Goal: Task Accomplishment & Management: Use online tool/utility

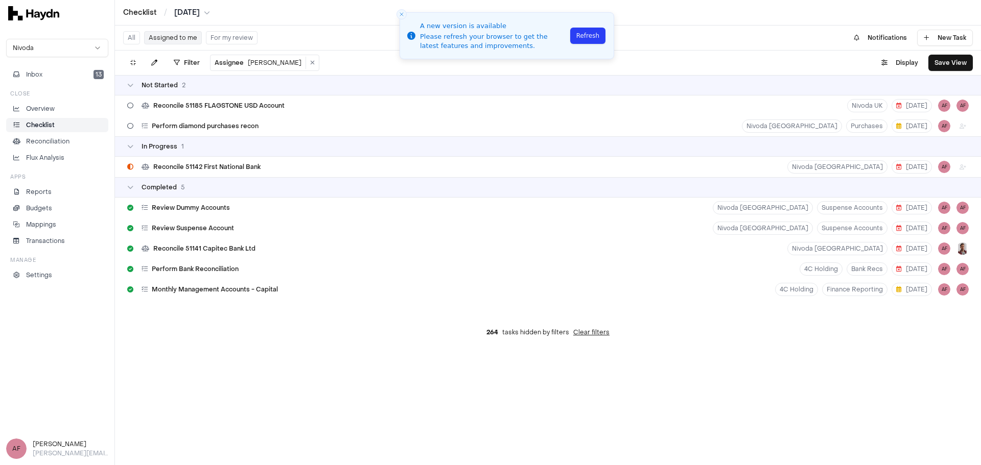
click at [369, 365] on div "All Assigned to me For my review Notifications New Task Filter Assignee [PERSON…" at bounding box center [548, 246] width 866 height 440
drag, startPoint x: 444, startPoint y: 381, endPoint x: 444, endPoint y: 375, distance: 6.6
click at [444, 381] on div "All Assigned to me For my review Notifications New Task Filter Assignee [PERSON…" at bounding box center [548, 246] width 866 height 440
click at [172, 38] on button "Assigned to me" at bounding box center [173, 37] width 58 height 13
click at [591, 42] on button "Refresh" at bounding box center [587, 36] width 35 height 16
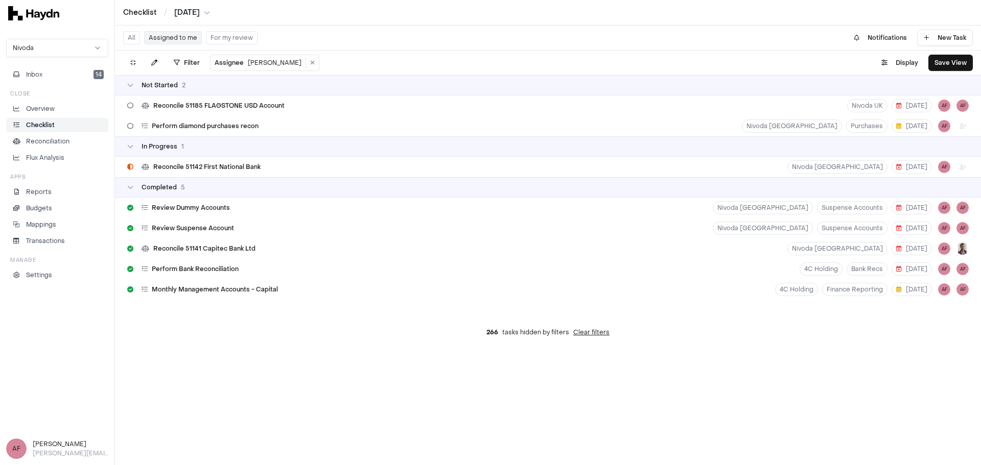
click at [68, 121] on li "Checklist" at bounding box center [57, 125] width 93 height 9
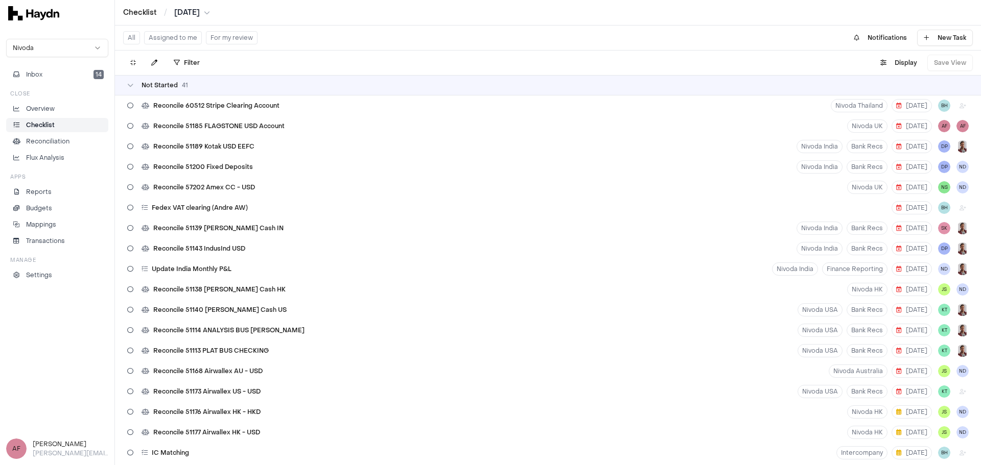
click at [237, 38] on button "For my review" at bounding box center [232, 37] width 52 height 13
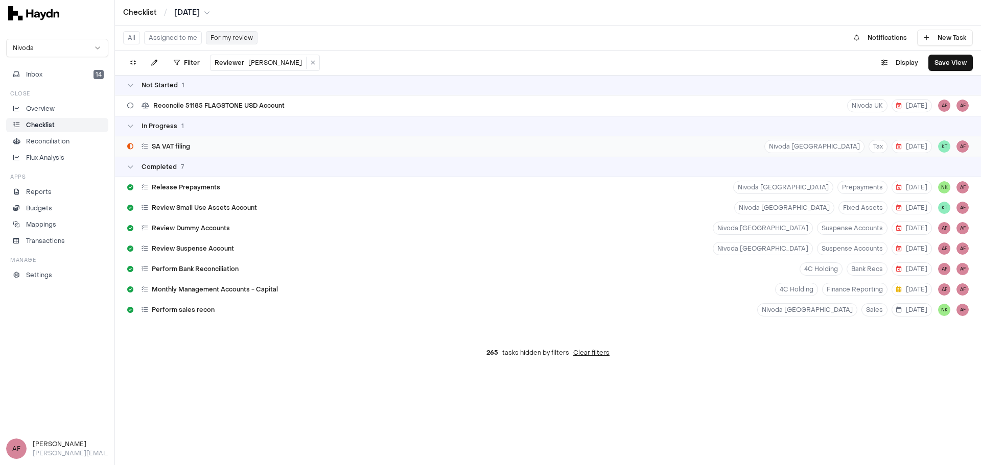
click at [359, 146] on div "SA VAT filing Nivoda South Africa Tax 20 Aug KT AF" at bounding box center [548, 146] width 866 height 20
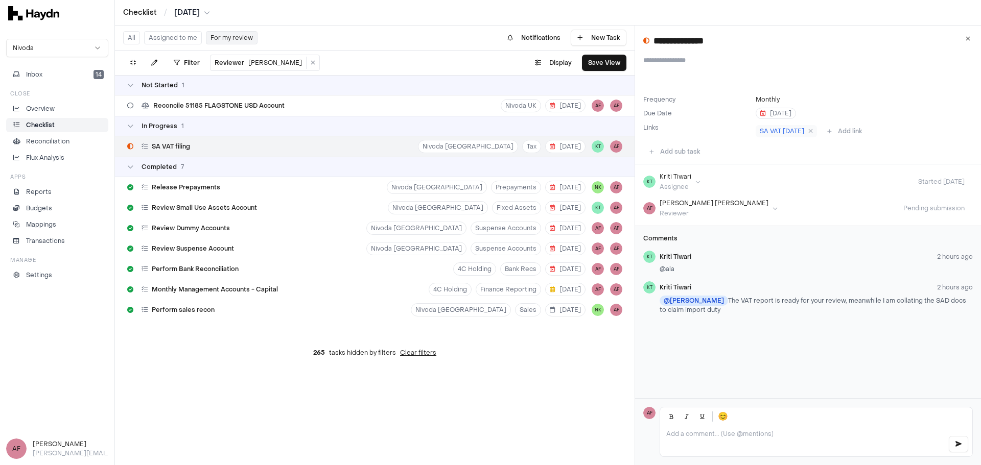
click at [734, 130] on div "Links" at bounding box center [697, 127] width 108 height 9
click at [726, 130] on div "Links" at bounding box center [697, 127] width 108 height 9
